Goal: Task Accomplishment & Management: Manage account settings

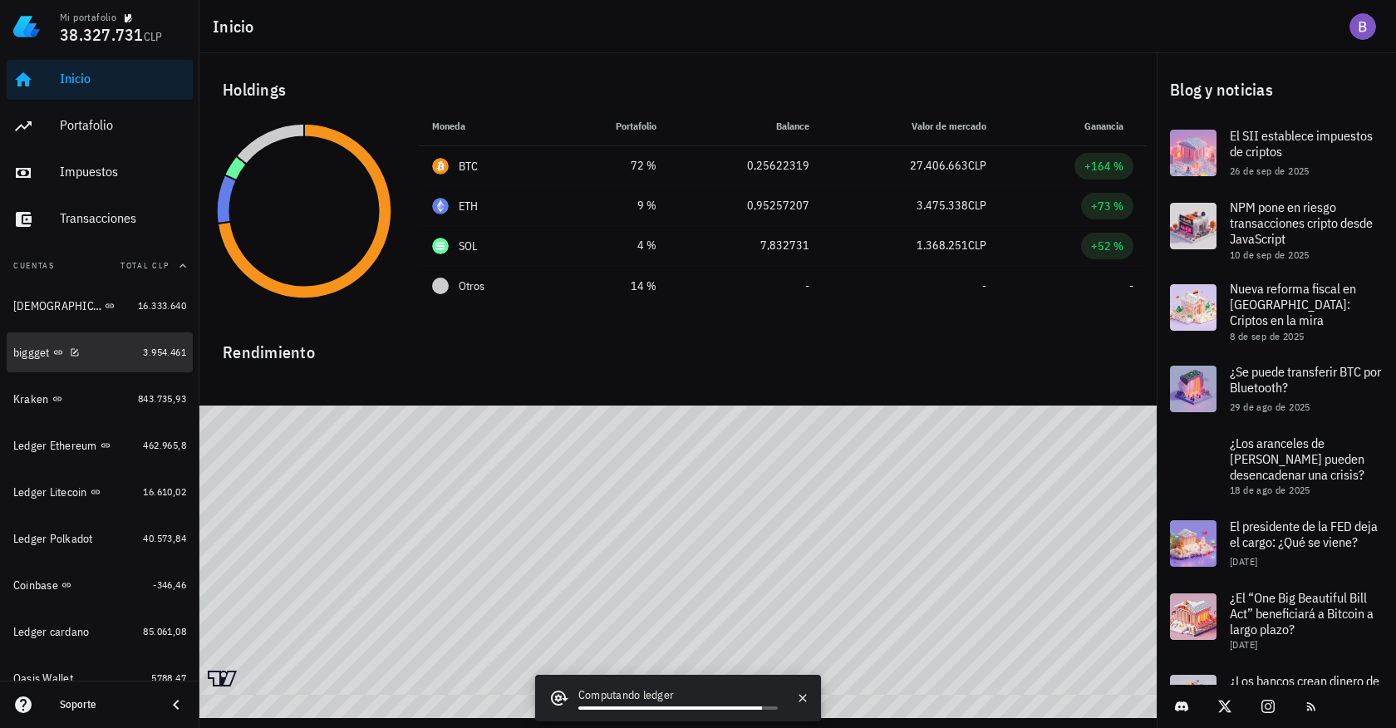
click at [106, 346] on div "biggget" at bounding box center [74, 353] width 123 height 16
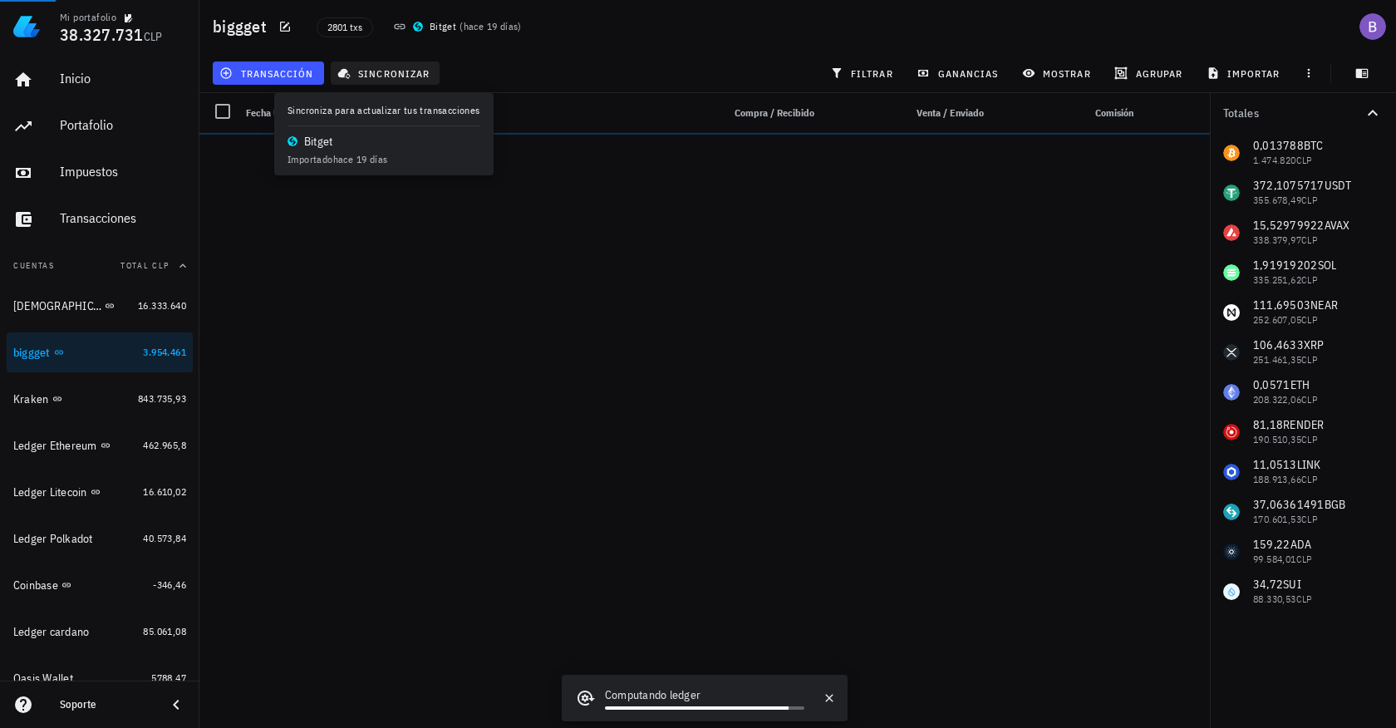
click at [401, 69] on span "sincronizar" at bounding box center [385, 72] width 89 height 13
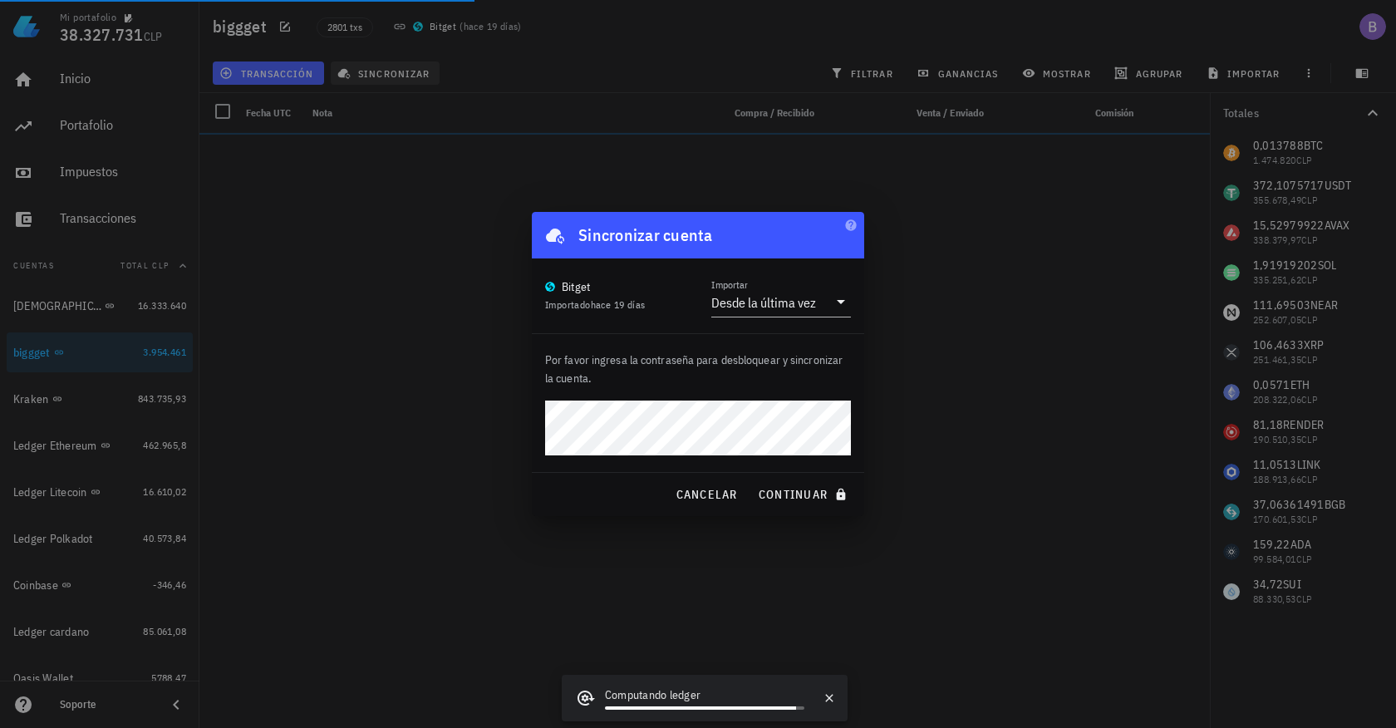
click at [804, 495] on button "continuar" at bounding box center [804, 495] width 107 height 30
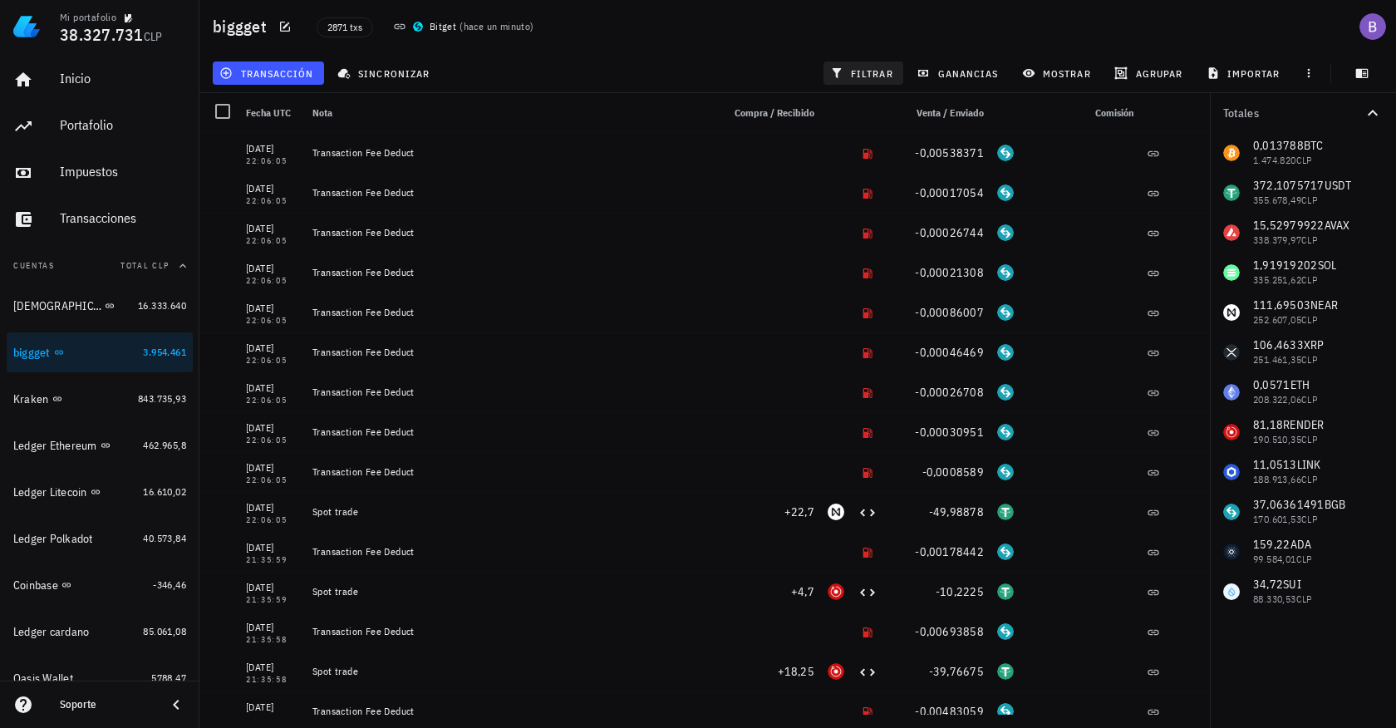
click at [854, 64] on button "filtrar" at bounding box center [864, 73] width 80 height 23
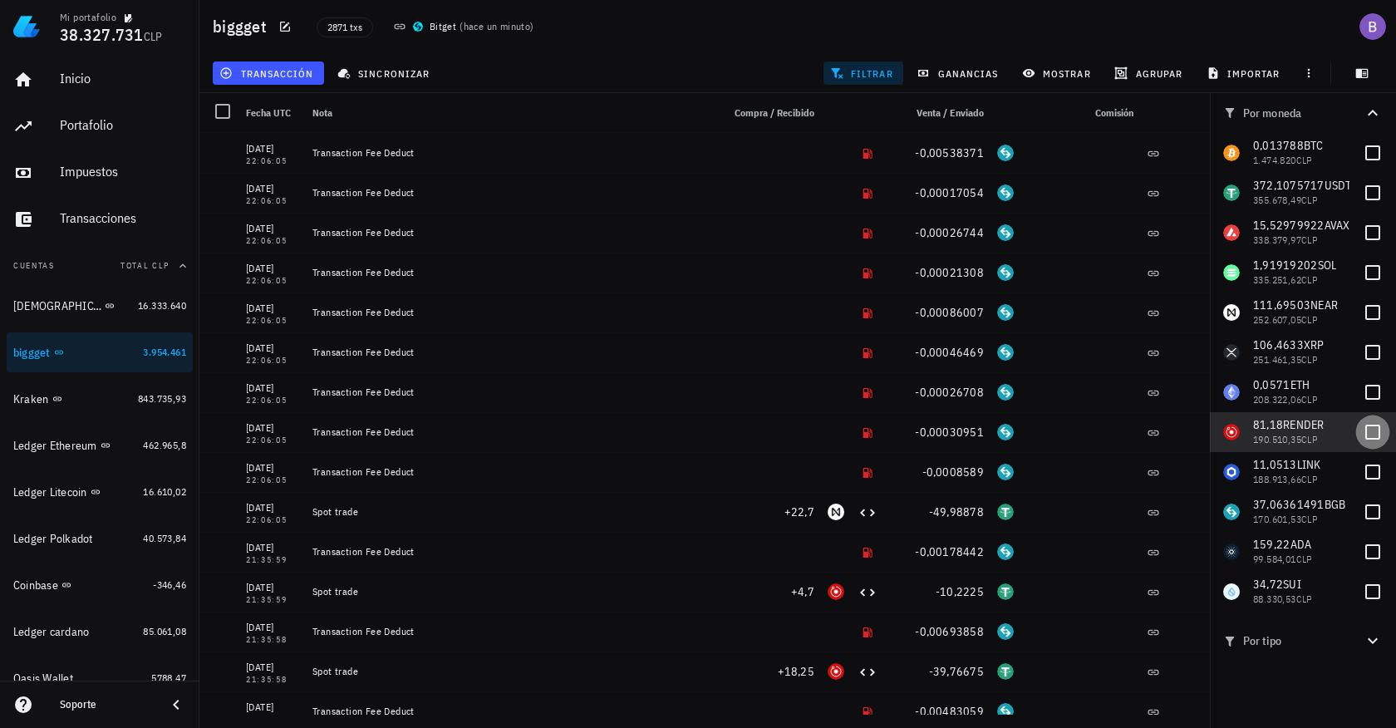
click at [1367, 432] on div at bounding box center [1373, 432] width 28 height 28
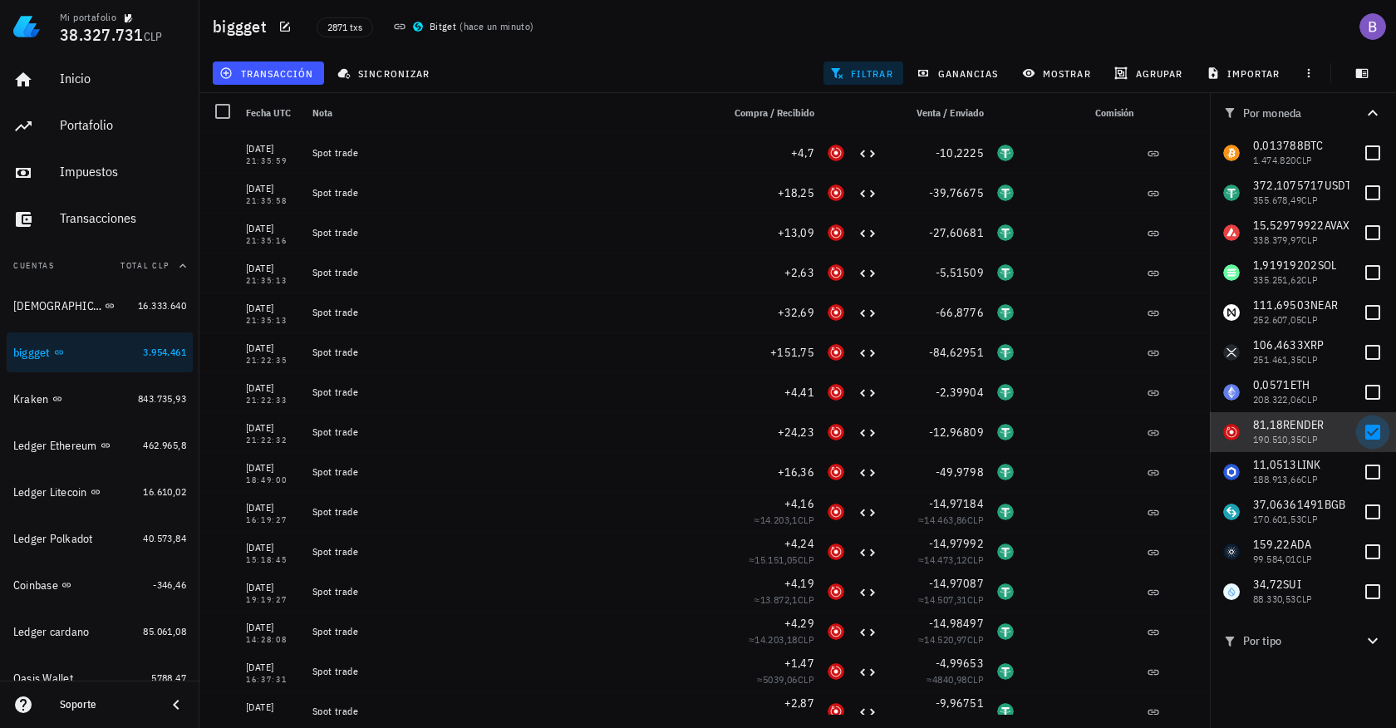
click at [1375, 443] on div at bounding box center [1373, 432] width 28 height 28
checkbox input "false"
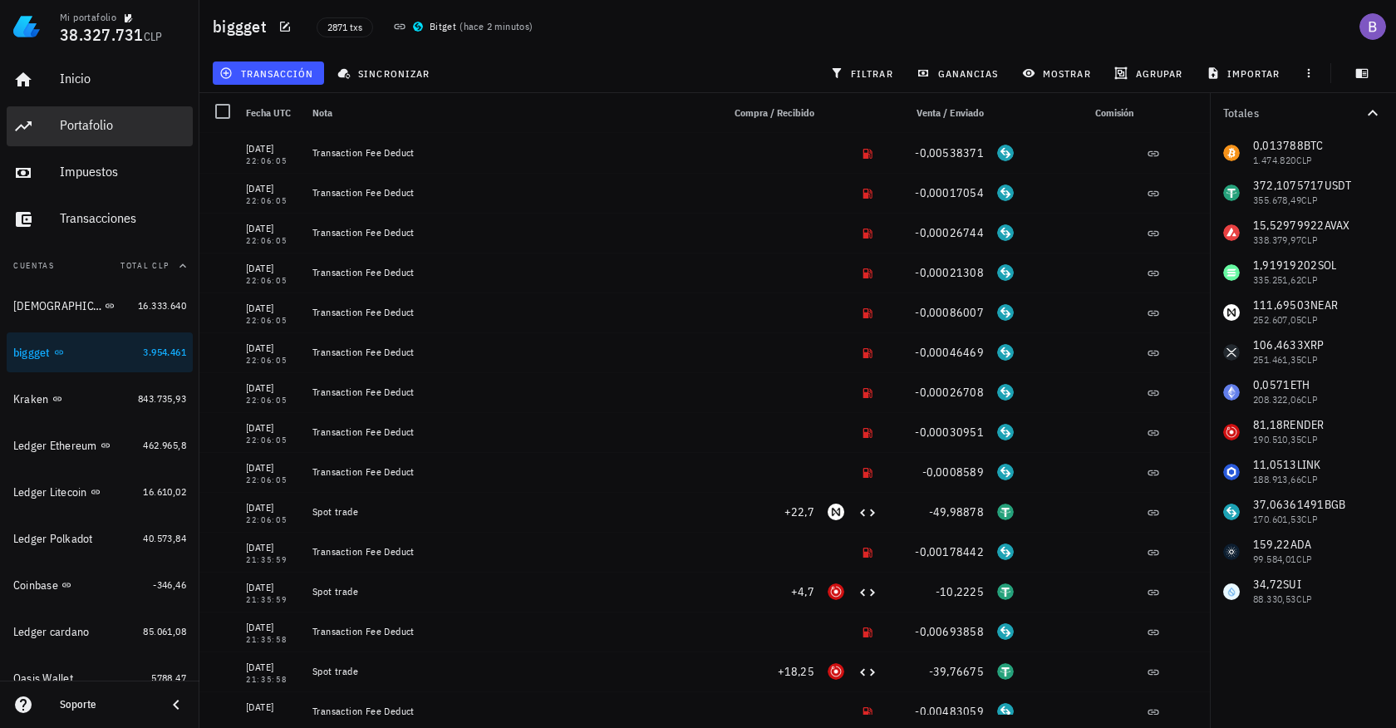
click at [112, 121] on div "Portafolio" at bounding box center [123, 125] width 126 height 16
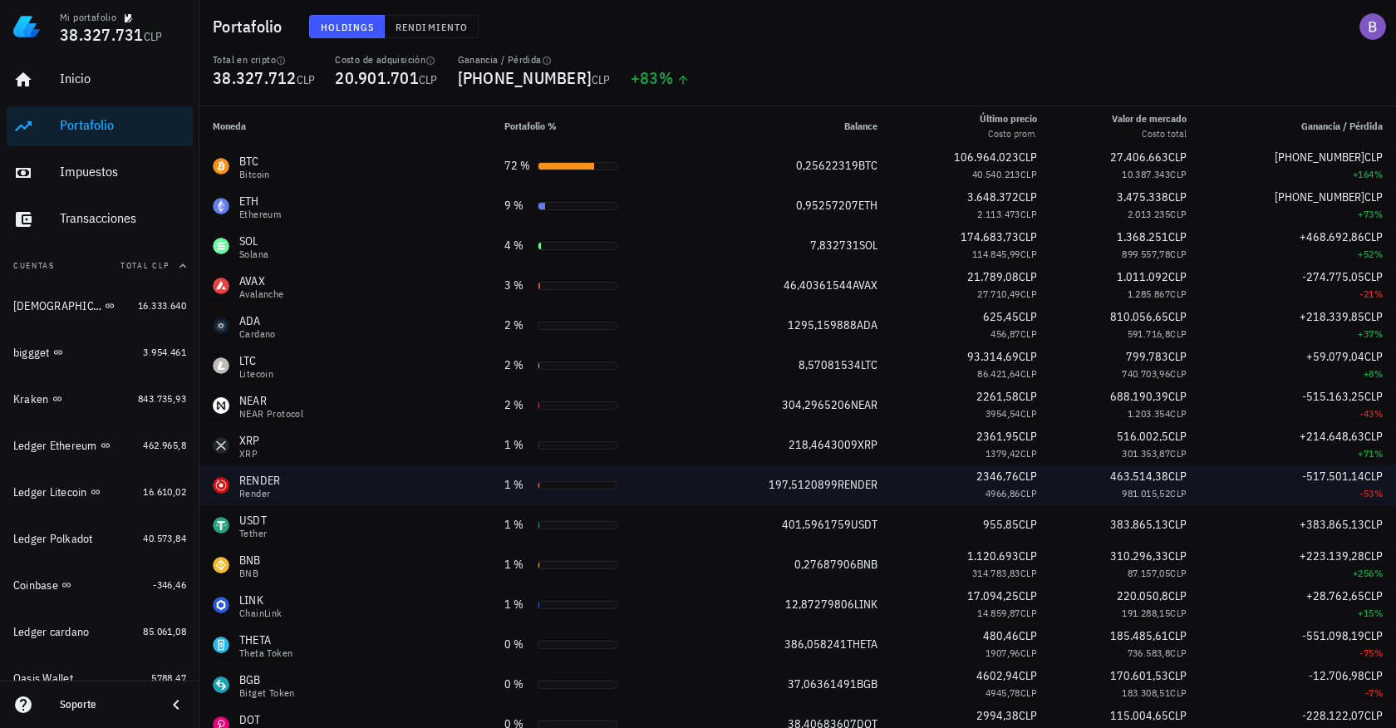
click at [788, 485] on span "197,5120899" at bounding box center [803, 484] width 69 height 15
click at [860, 490] on span "RENDER" at bounding box center [858, 484] width 40 height 15
